Goal: Information Seeking & Learning: Learn about a topic

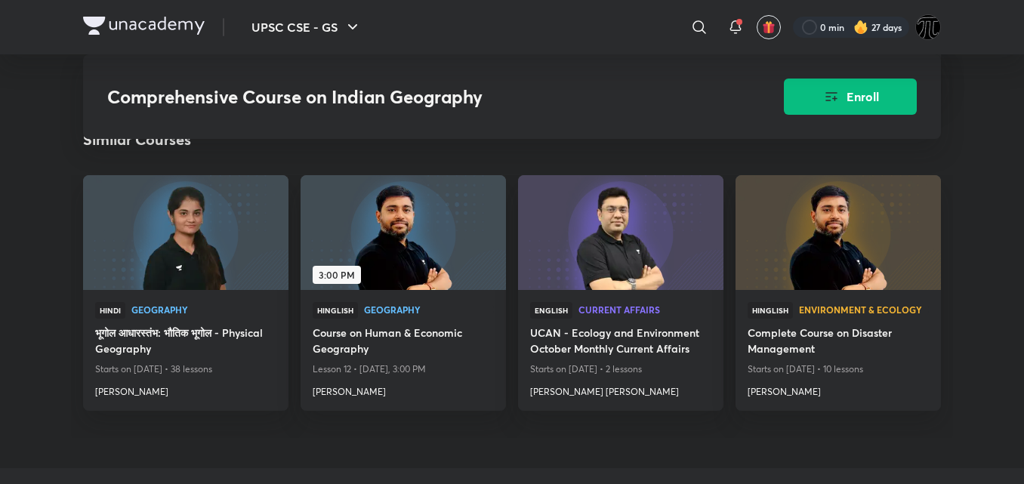
drag, startPoint x: 955, startPoint y: 243, endPoint x: 551, endPoint y: 433, distance: 446.3
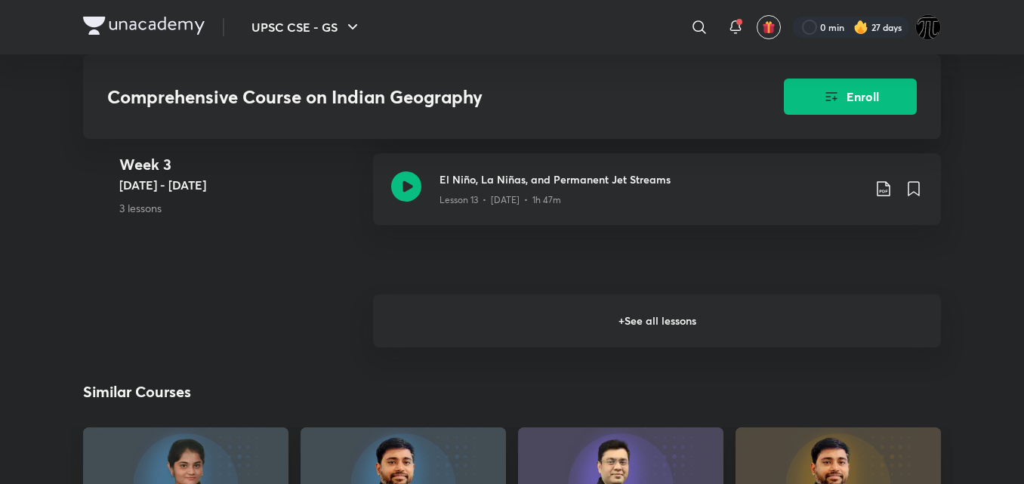
scroll to position [2130, 0]
click at [624, 295] on h6 "+ See all lessons" at bounding box center [657, 321] width 568 height 53
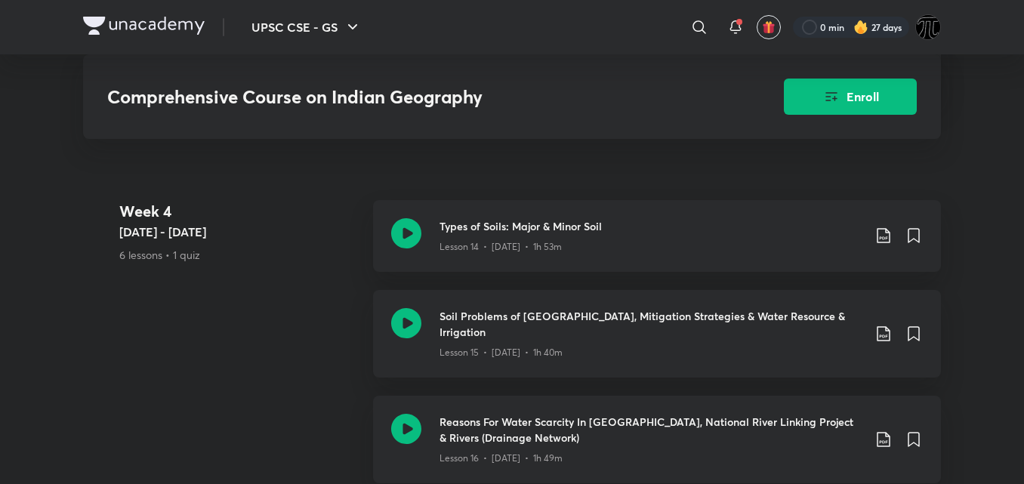
scroll to position [2255, 0]
